Goal: Transaction & Acquisition: Purchase product/service

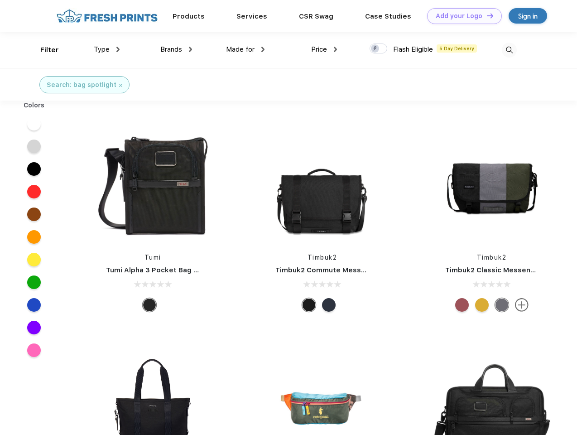
scroll to position [0, 0]
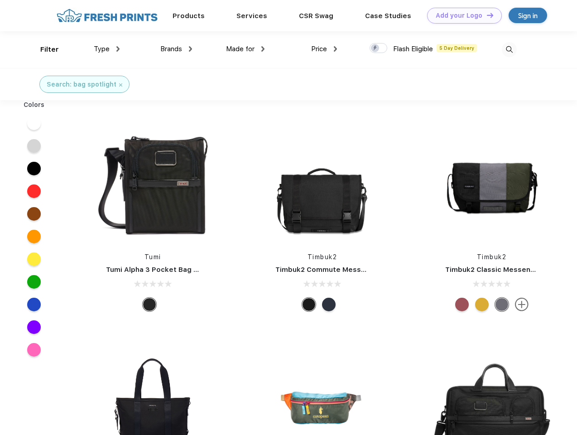
click at [461, 15] on link "Add your Logo Design Tool" at bounding box center [464, 16] width 75 height 16
click at [0, 0] on div "Design Tool" at bounding box center [0, 0] width 0 height 0
click at [486, 15] on link "Add your Logo Design Tool" at bounding box center [464, 16] width 75 height 16
click at [43, 49] on div "Filter" at bounding box center [49, 49] width 19 height 10
click at [107, 49] on span "Type" at bounding box center [102, 49] width 16 height 8
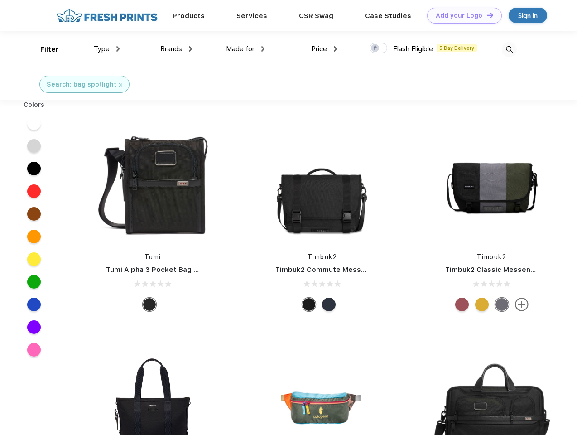
click at [176, 49] on span "Brands" at bounding box center [171, 49] width 22 height 8
click at [245, 49] on span "Made for" at bounding box center [240, 49] width 29 height 8
click at [324, 49] on span "Price" at bounding box center [319, 49] width 16 height 8
click at [378, 48] on div at bounding box center [378, 48] width 18 height 10
click at [375, 48] on input "checkbox" at bounding box center [372, 46] width 6 height 6
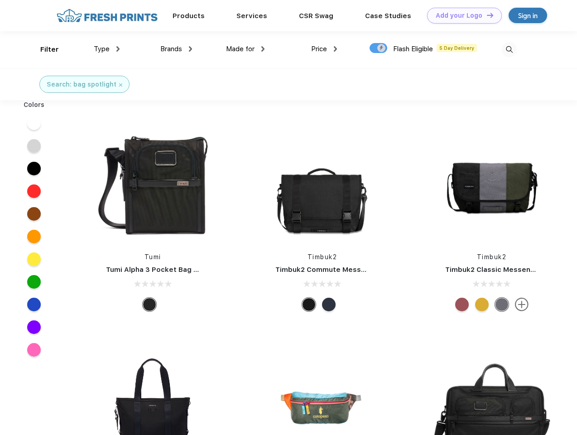
click at [509, 49] on img at bounding box center [509, 49] width 15 height 15
